Goal: Task Accomplishment & Management: Complete application form

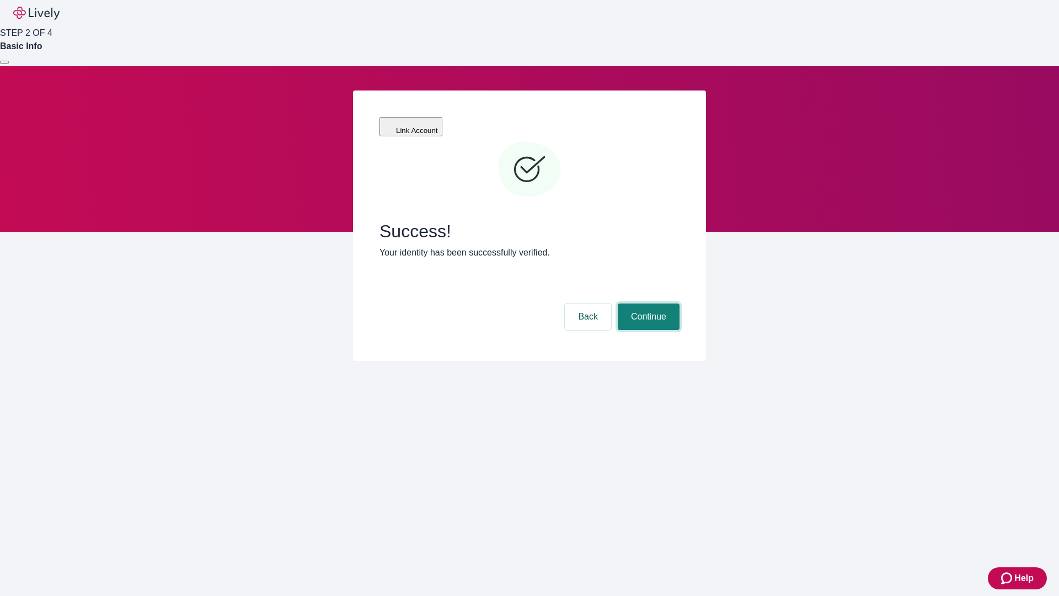
click at [647, 303] on button "Continue" at bounding box center [649, 316] width 62 height 26
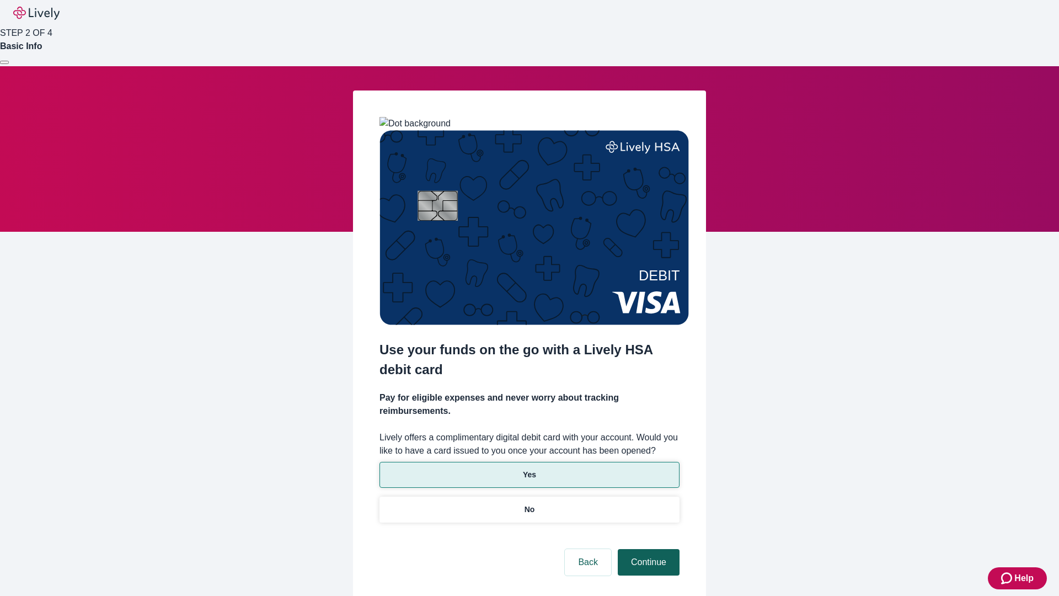
click at [529, 469] on p "Yes" at bounding box center [529, 475] width 13 height 12
click at [647, 549] on button "Continue" at bounding box center [649, 562] width 62 height 26
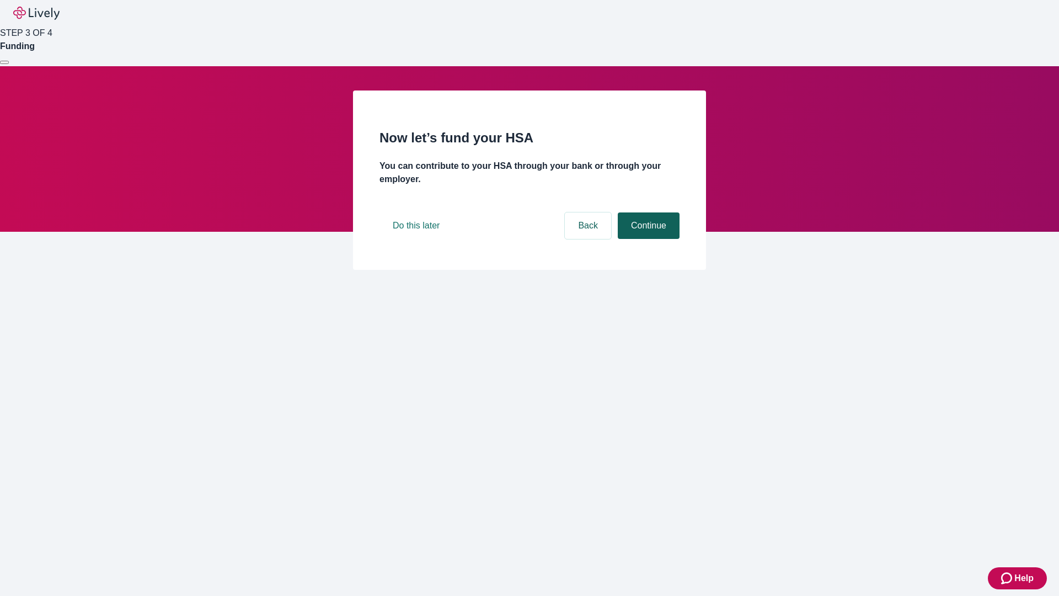
click at [647, 239] on button "Continue" at bounding box center [649, 225] width 62 height 26
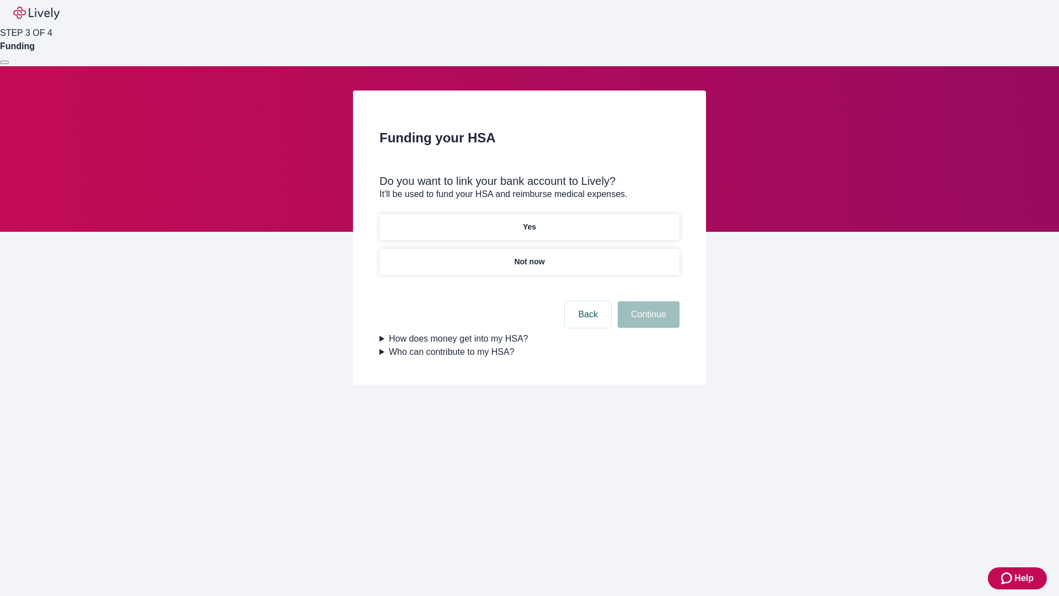
click at [529, 256] on p "Not now" at bounding box center [529, 262] width 30 height 12
click at [647, 321] on button "Continue" at bounding box center [649, 314] width 62 height 26
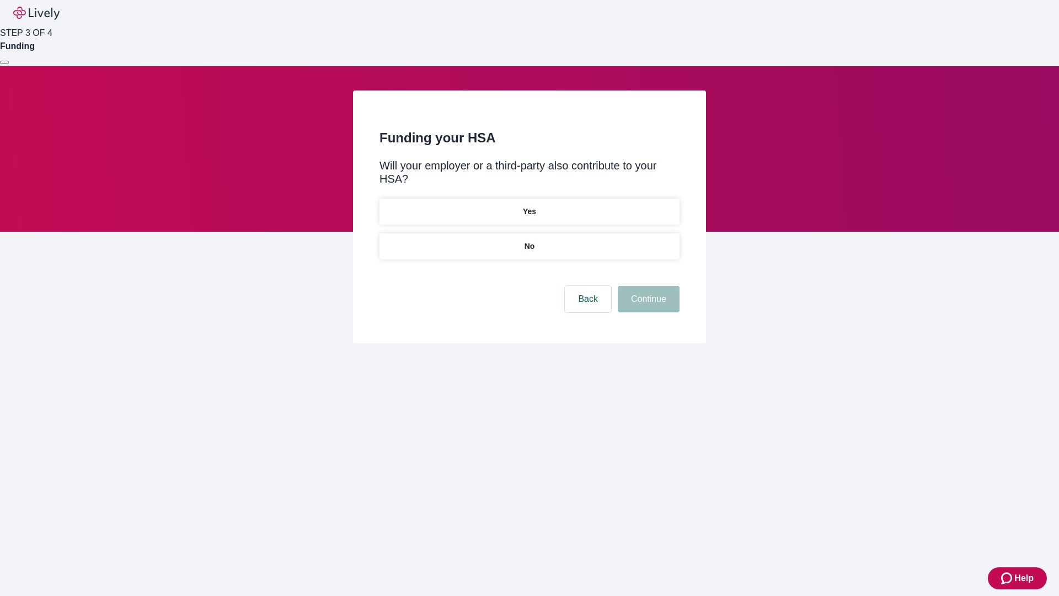
click at [529, 240] on p "No" at bounding box center [529, 246] width 10 height 12
click at [647, 286] on button "Continue" at bounding box center [649, 299] width 62 height 26
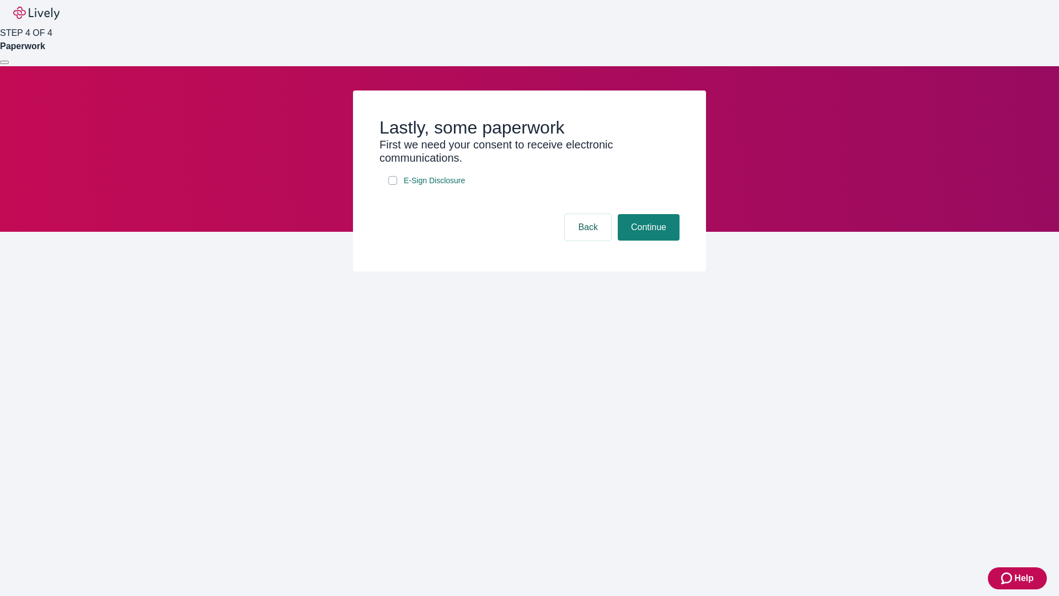
click at [393, 185] on input "E-Sign Disclosure" at bounding box center [392, 180] width 9 height 9
checkbox input "true"
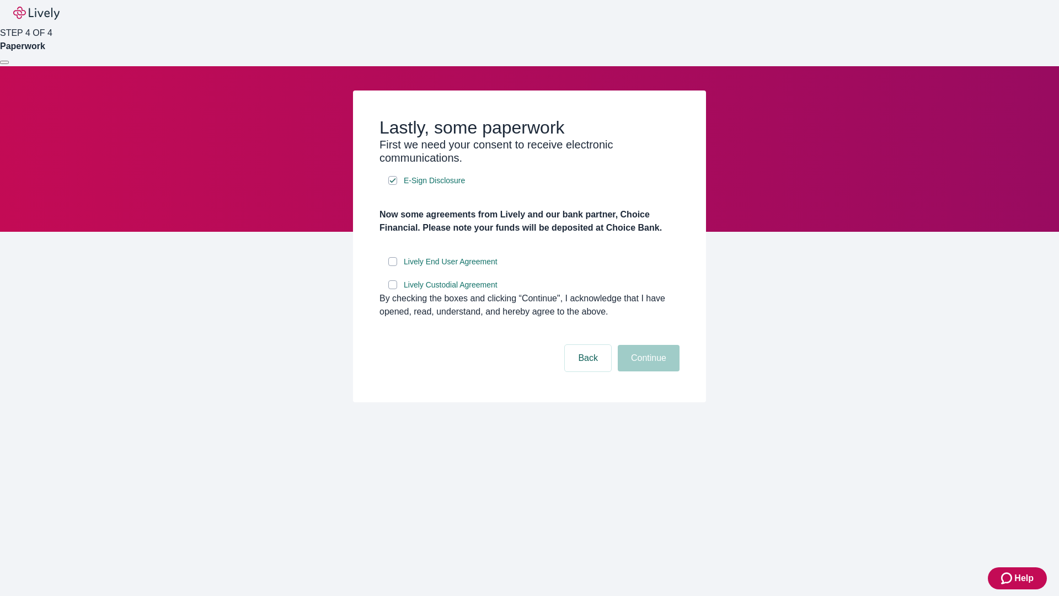
click at [393, 266] on input "Lively End User Agreement" at bounding box center [392, 261] width 9 height 9
checkbox input "true"
click at [393, 289] on input "Lively Custodial Agreement" at bounding box center [392, 284] width 9 height 9
checkbox input "true"
click at [647, 371] on button "Continue" at bounding box center [649, 358] width 62 height 26
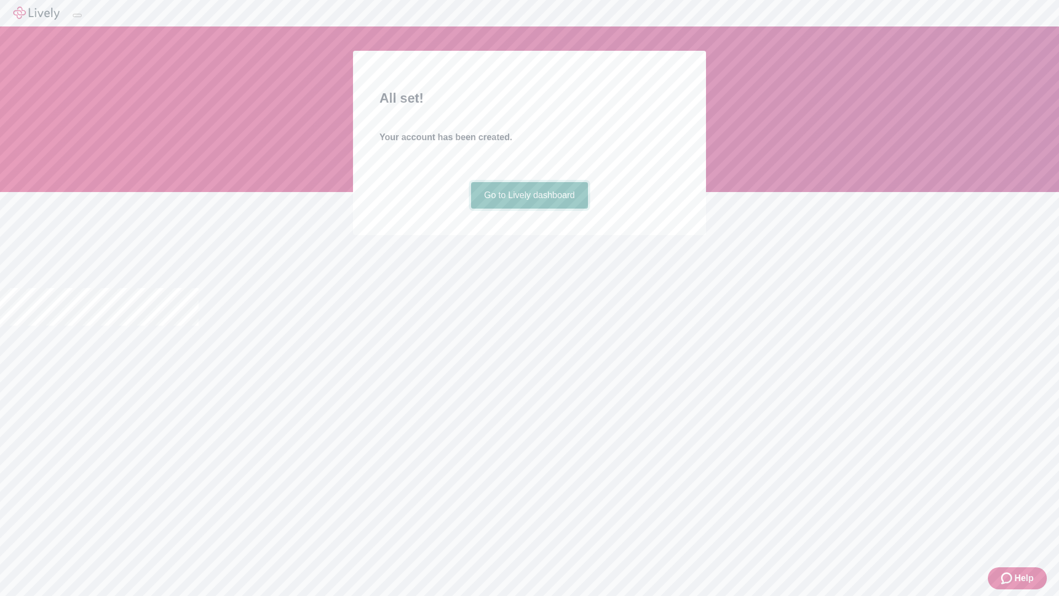
click at [529, 208] on link "Go to Lively dashboard" at bounding box center [529, 195] width 117 height 26
